Goal: Task Accomplishment & Management: Complete application form

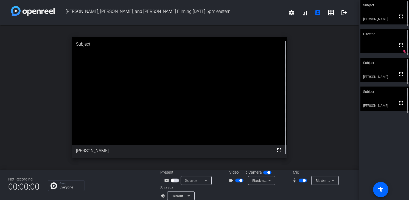
scroll to position [6, 0]
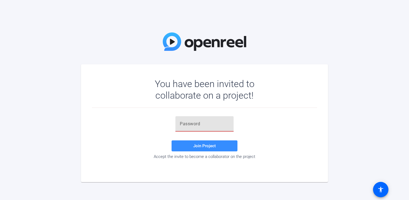
type input "[URL][DOMAIN_NAME]"
